Goal: Information Seeking & Learning: Learn about a topic

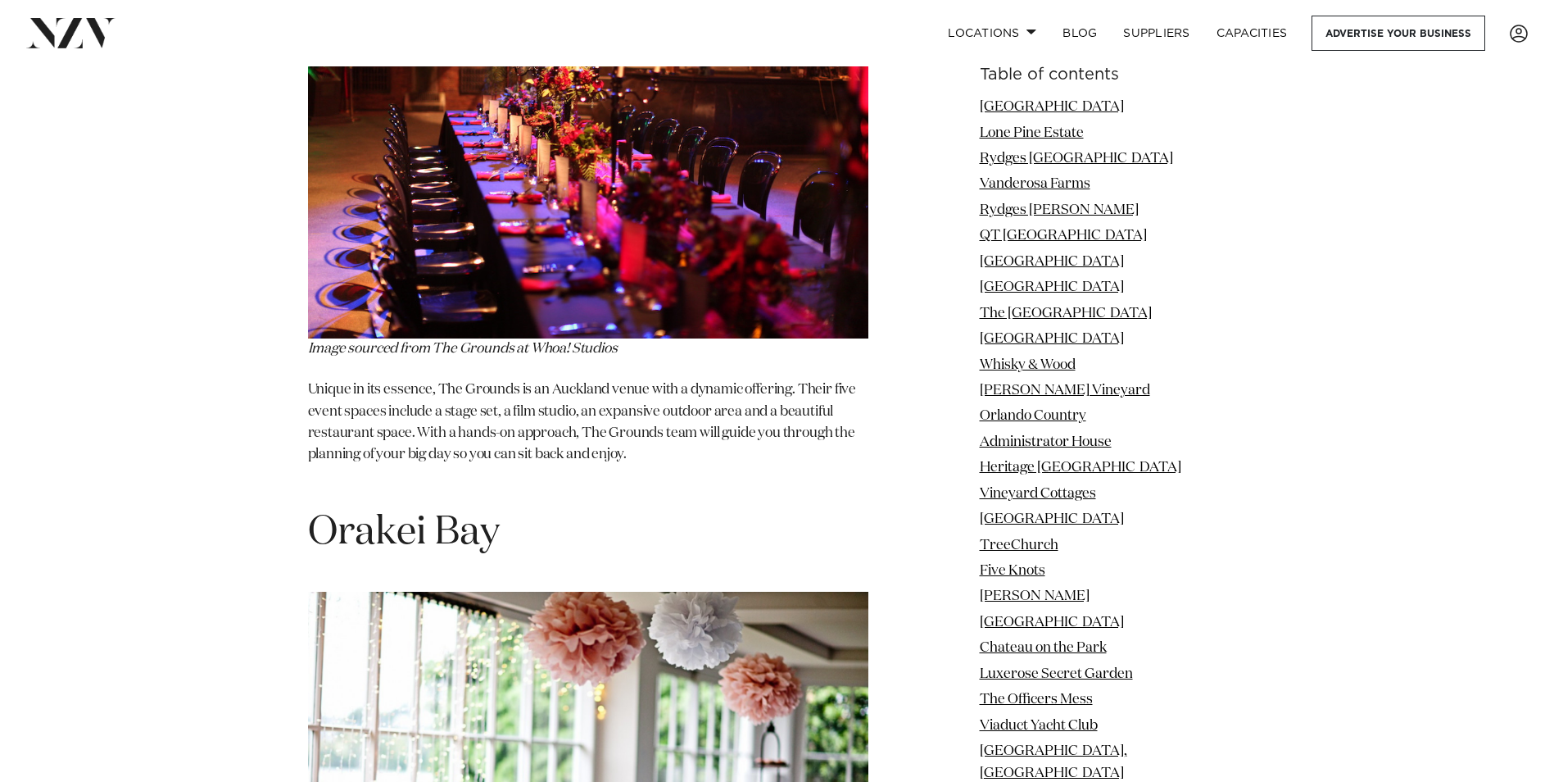
scroll to position [19956, 0]
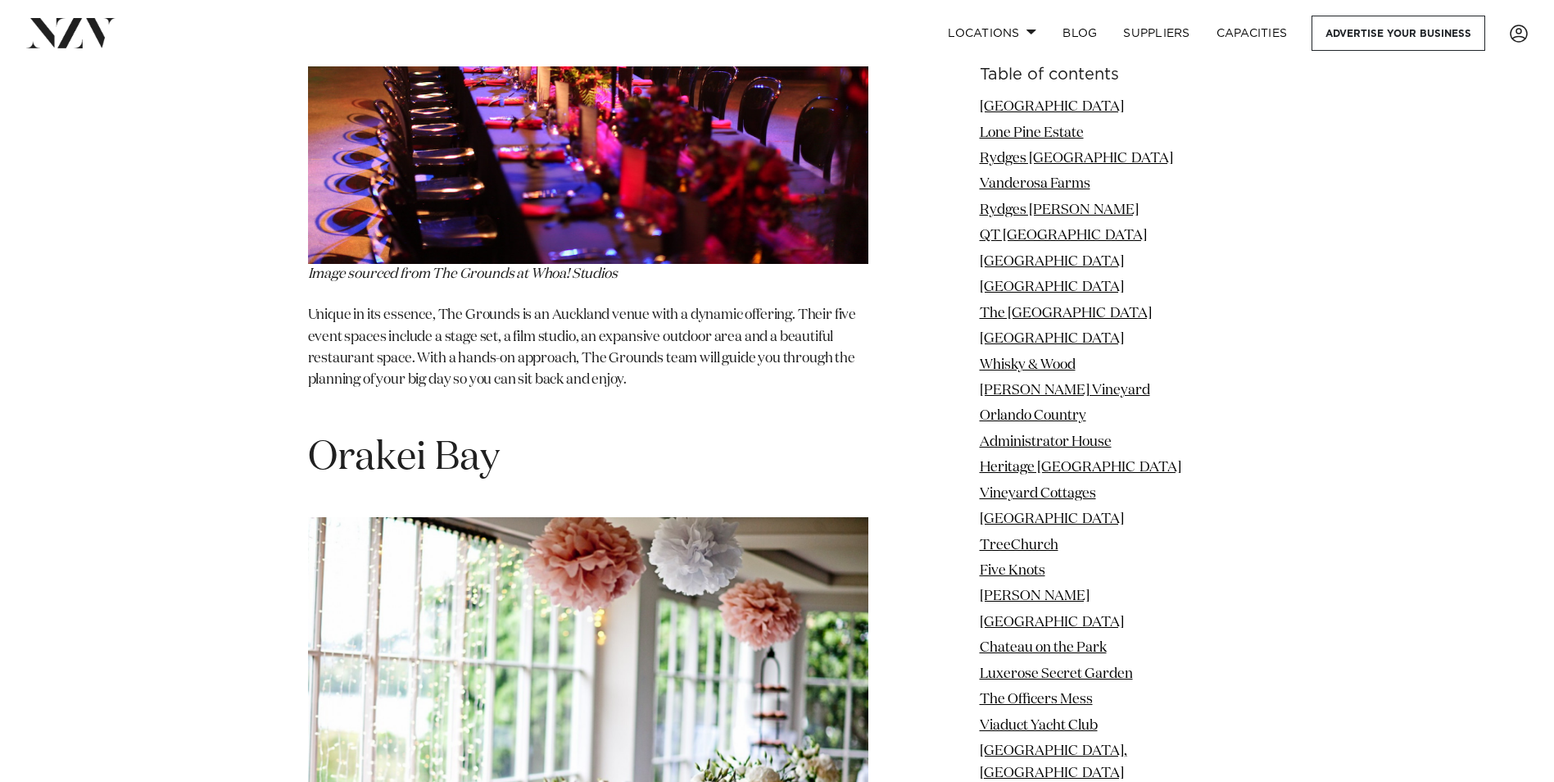
click at [505, 517] on img at bounding box center [588, 698] width 560 height 363
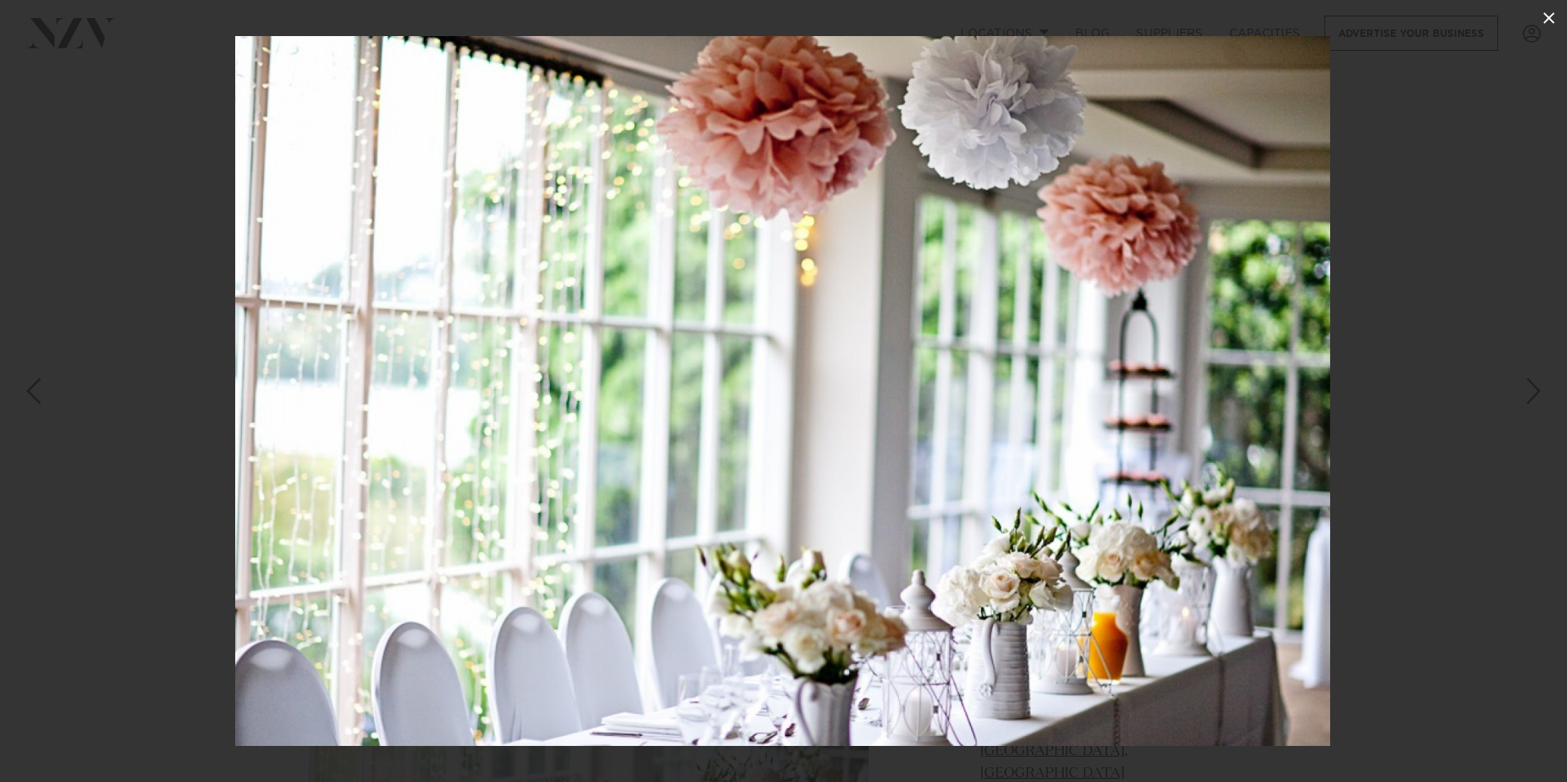
click at [1545, 21] on icon at bounding box center [1548, 17] width 11 height 11
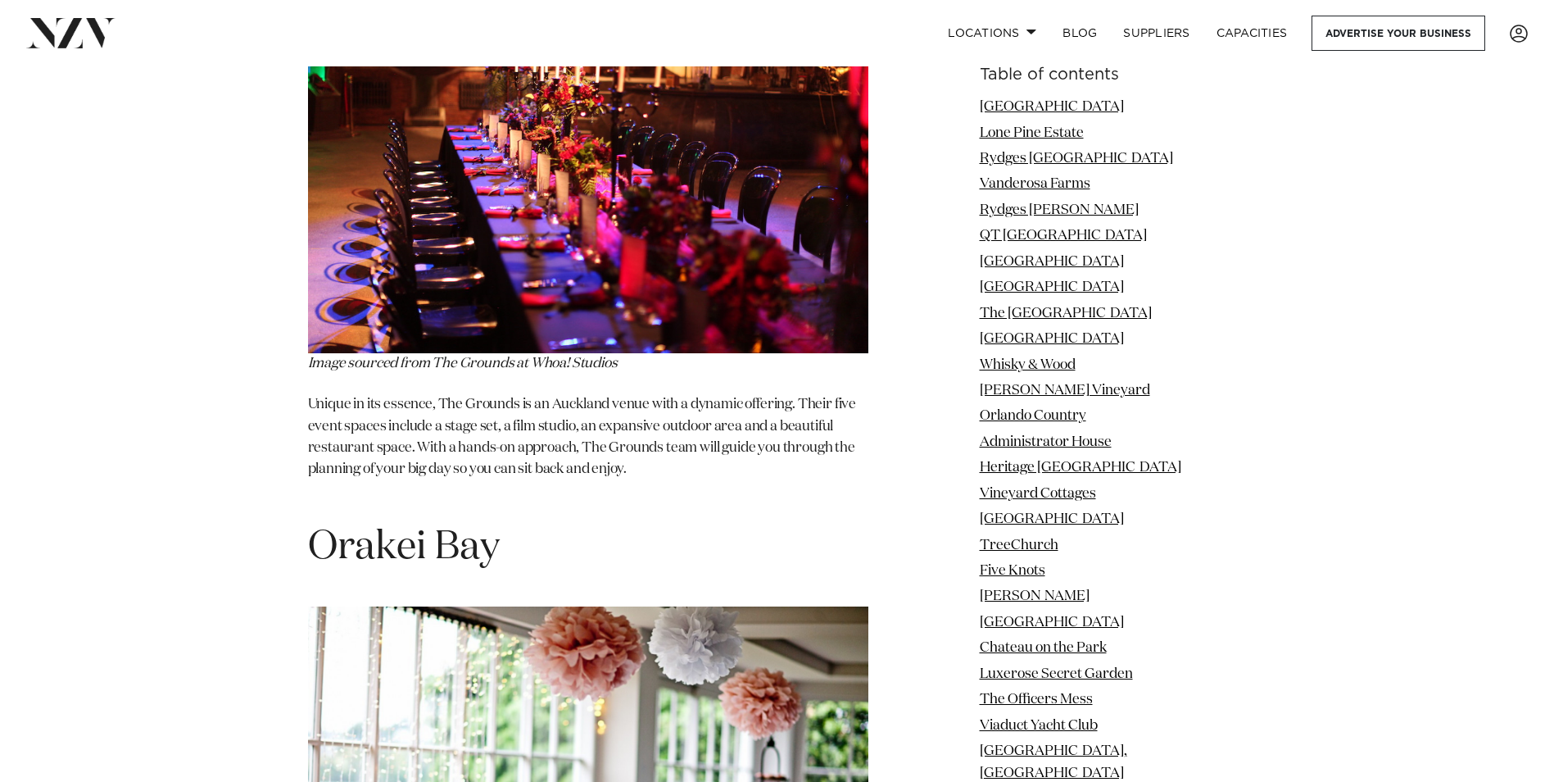
scroll to position [19792, 0]
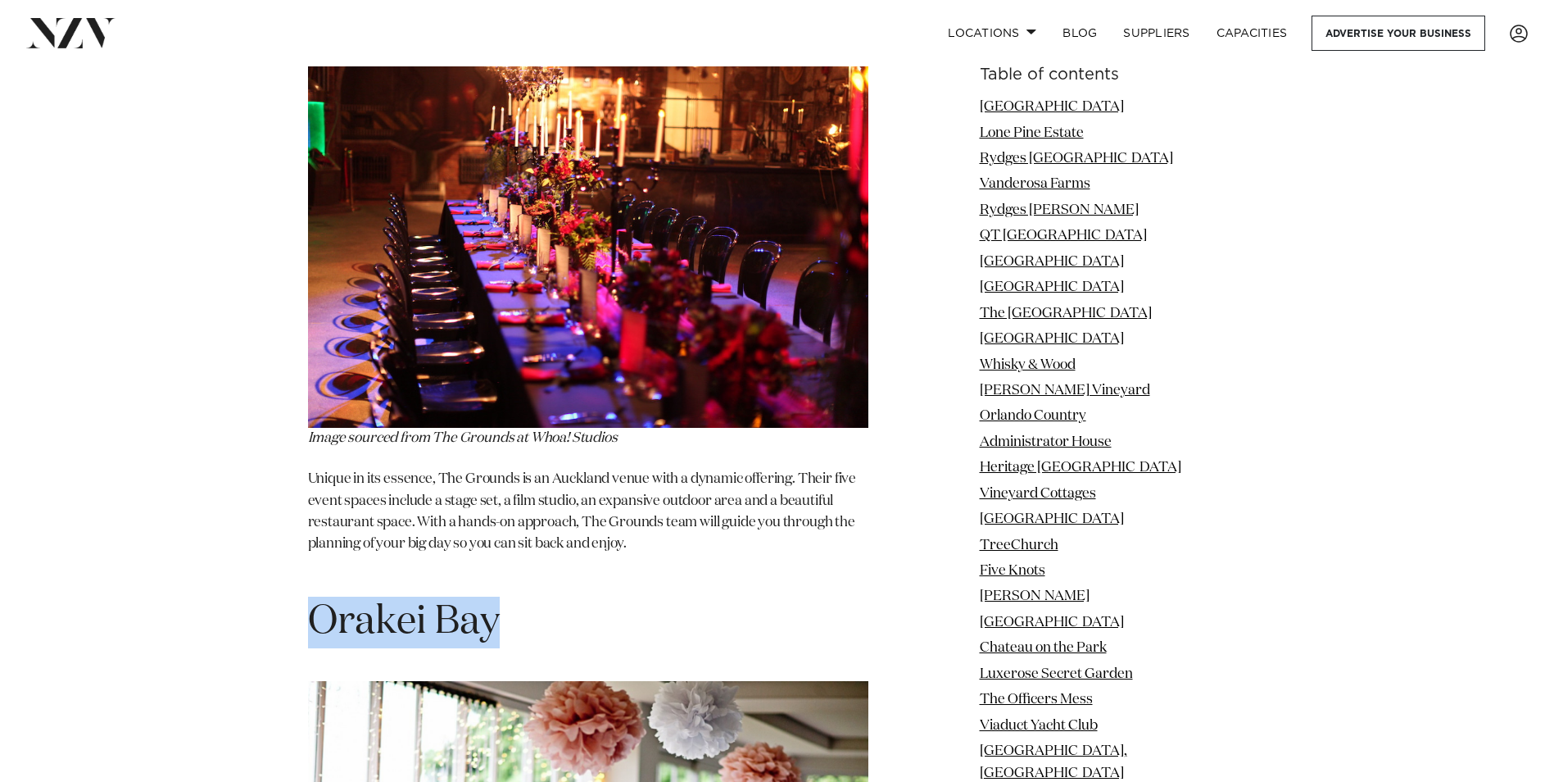
drag, startPoint x: 534, startPoint y: 277, endPoint x: 285, endPoint y: 263, distance: 249.5
drag, startPoint x: 285, startPoint y: 263, endPoint x: 376, endPoint y: 274, distance: 91.6
drag, startPoint x: 376, startPoint y: 274, endPoint x: 924, endPoint y: 370, distance: 556.5
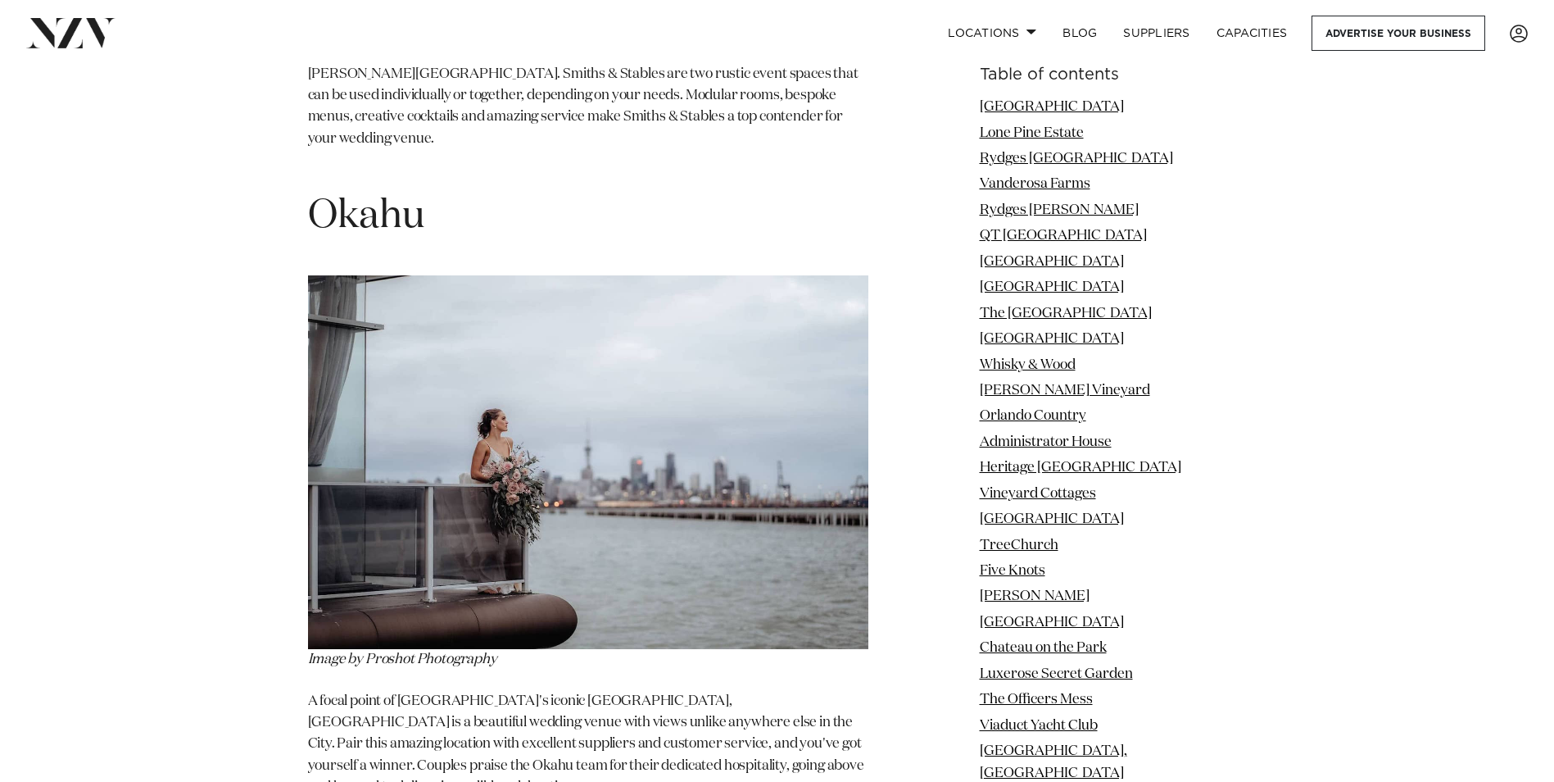
scroll to position [21594, 0]
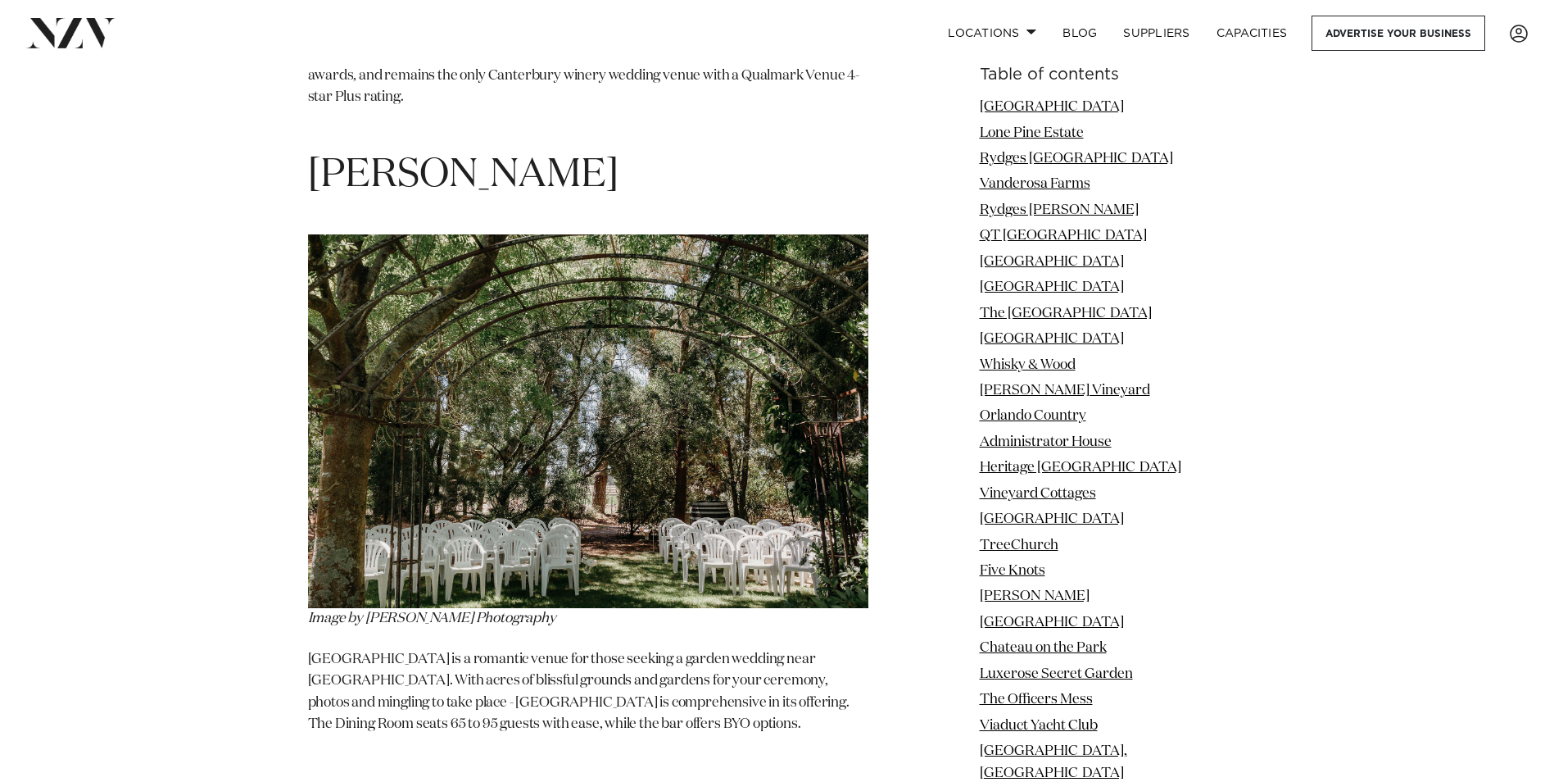
scroll to position [55251, 0]
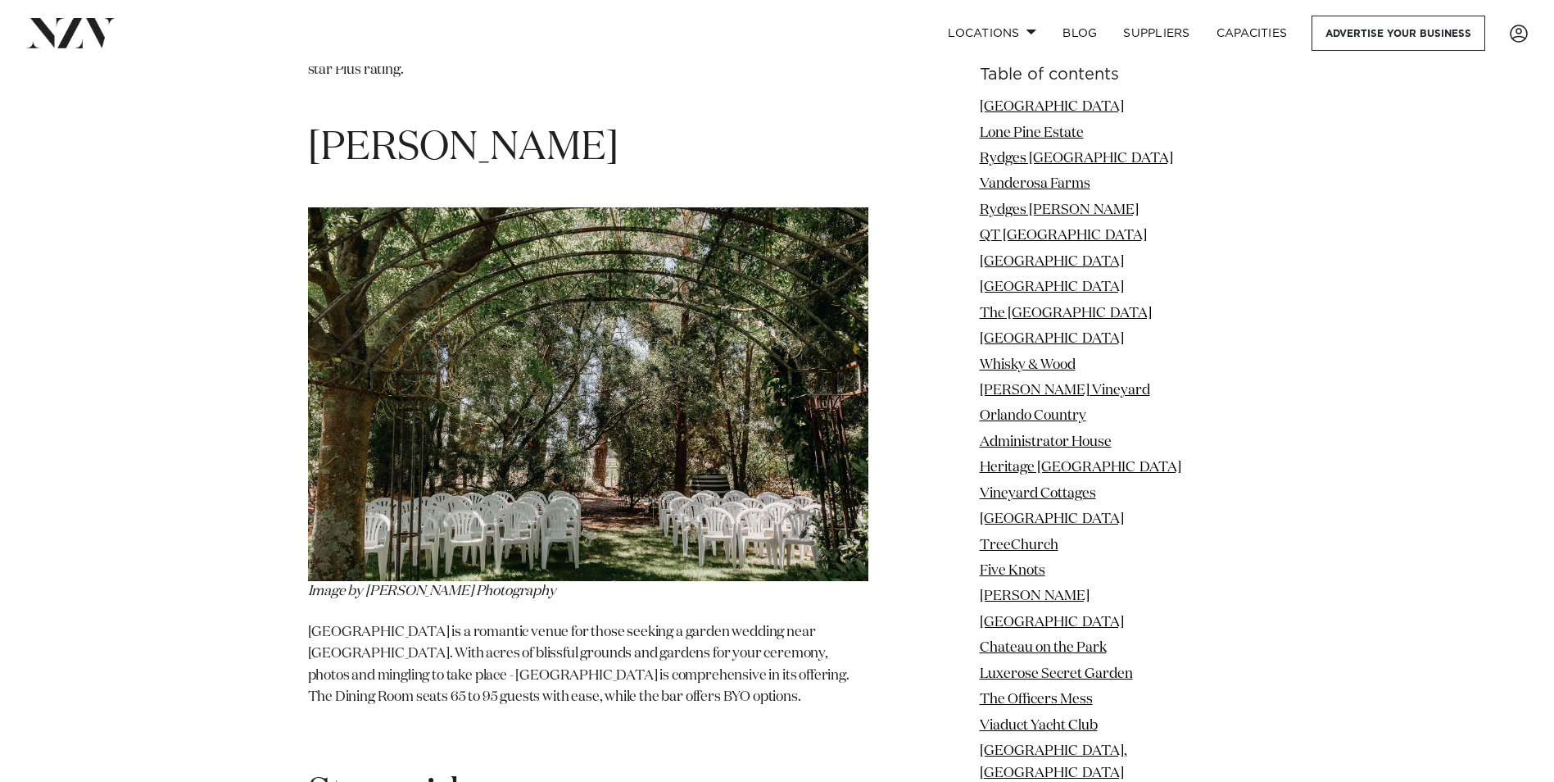
click at [1157, 571] on li "Five Knots" at bounding box center [1113, 570] width 267 height 21
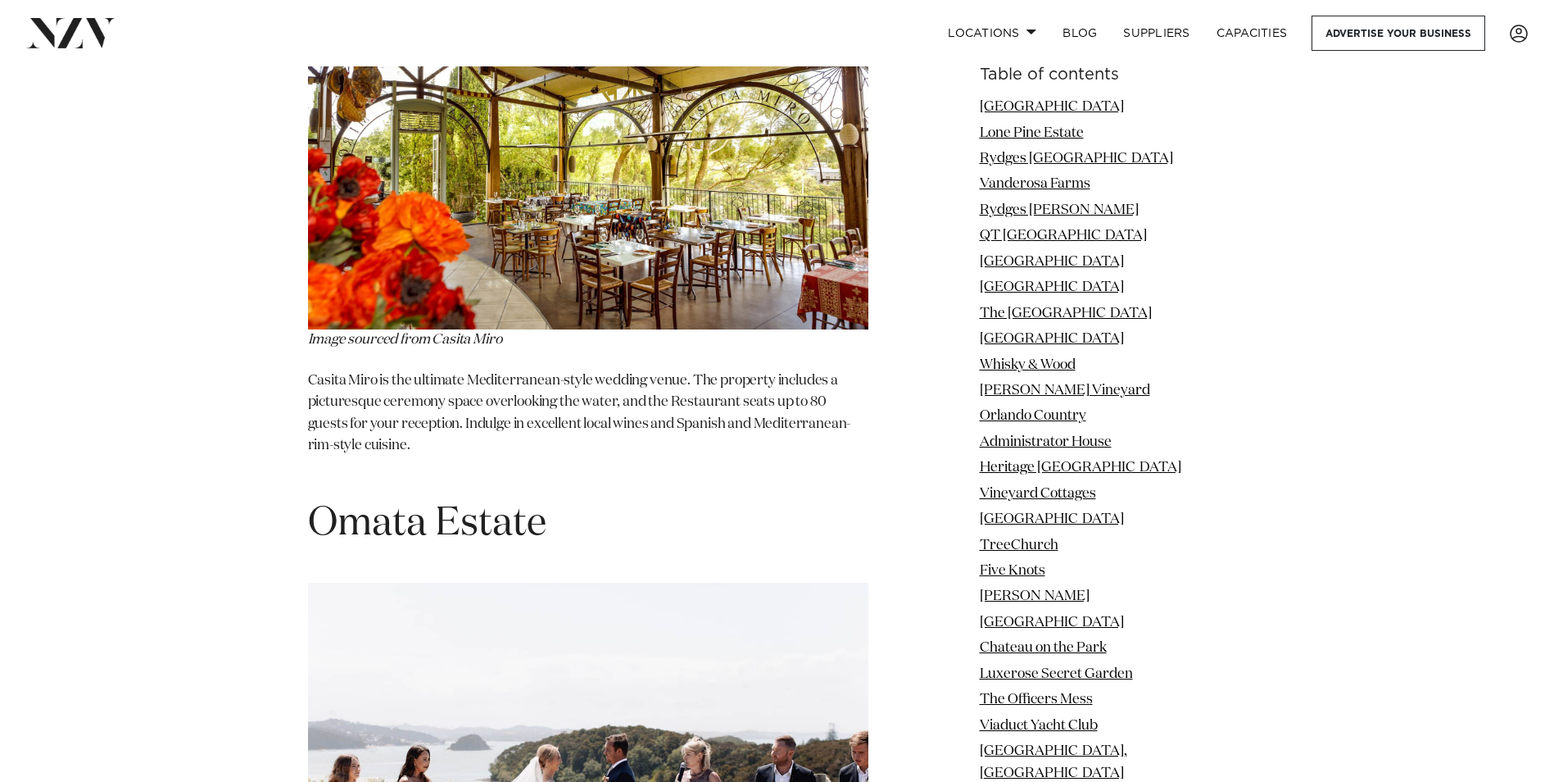
scroll to position [91351, 0]
